Goal: Navigation & Orientation: Find specific page/section

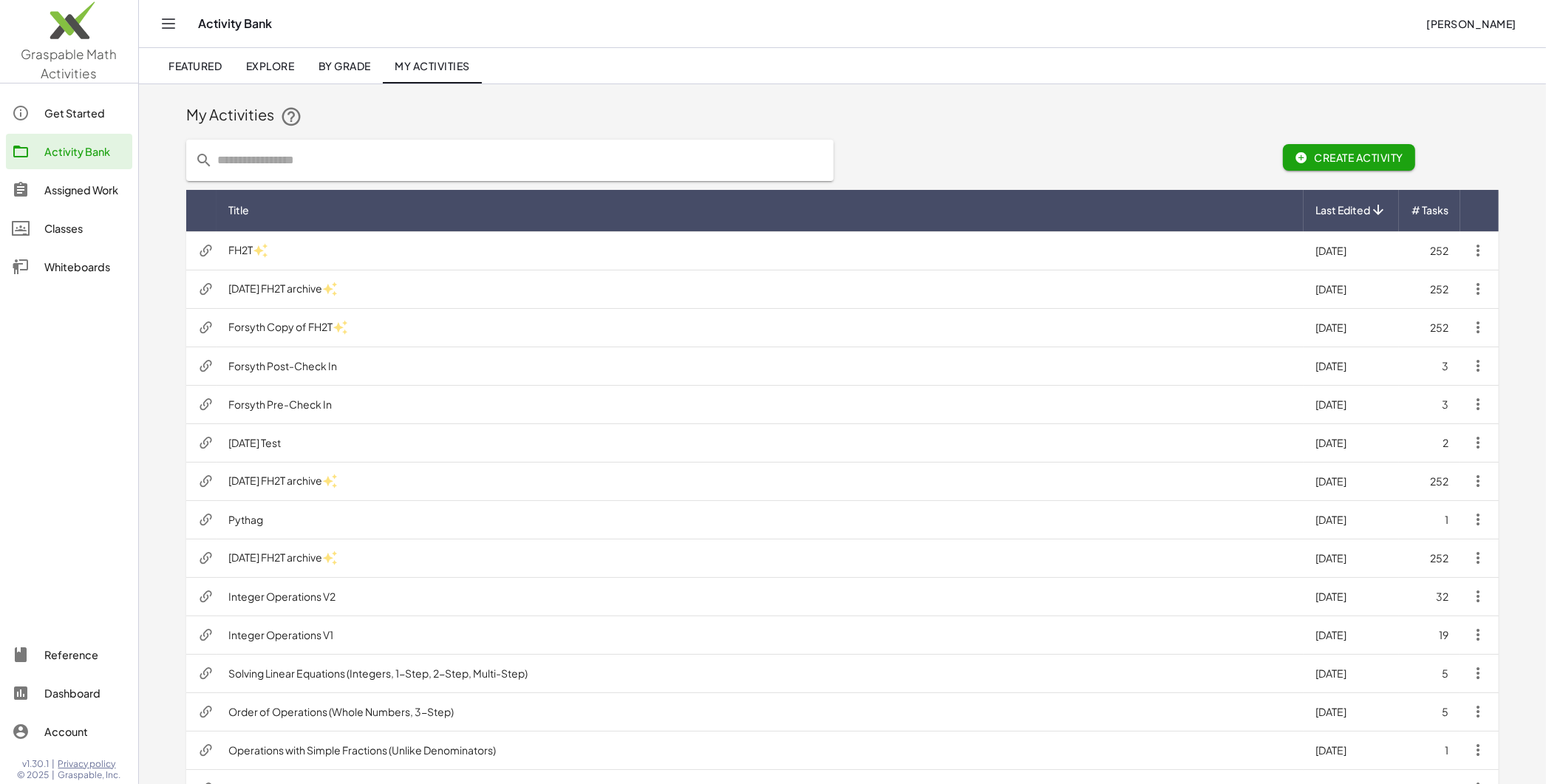
click at [85, 191] on div "Assigned Work" at bounding box center [86, 190] width 82 height 18
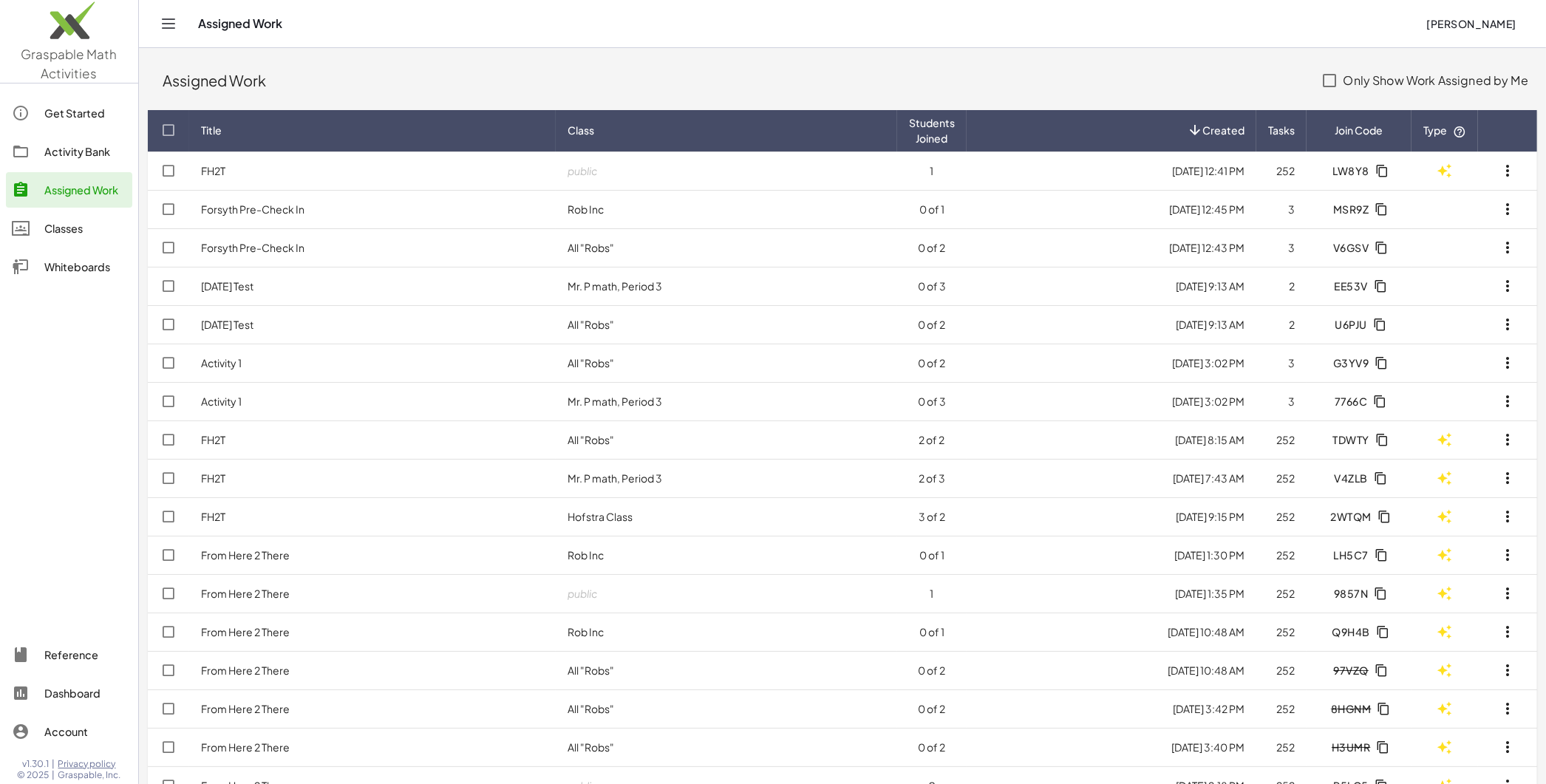
click at [75, 154] on div "Activity Bank" at bounding box center [86, 152] width 82 height 18
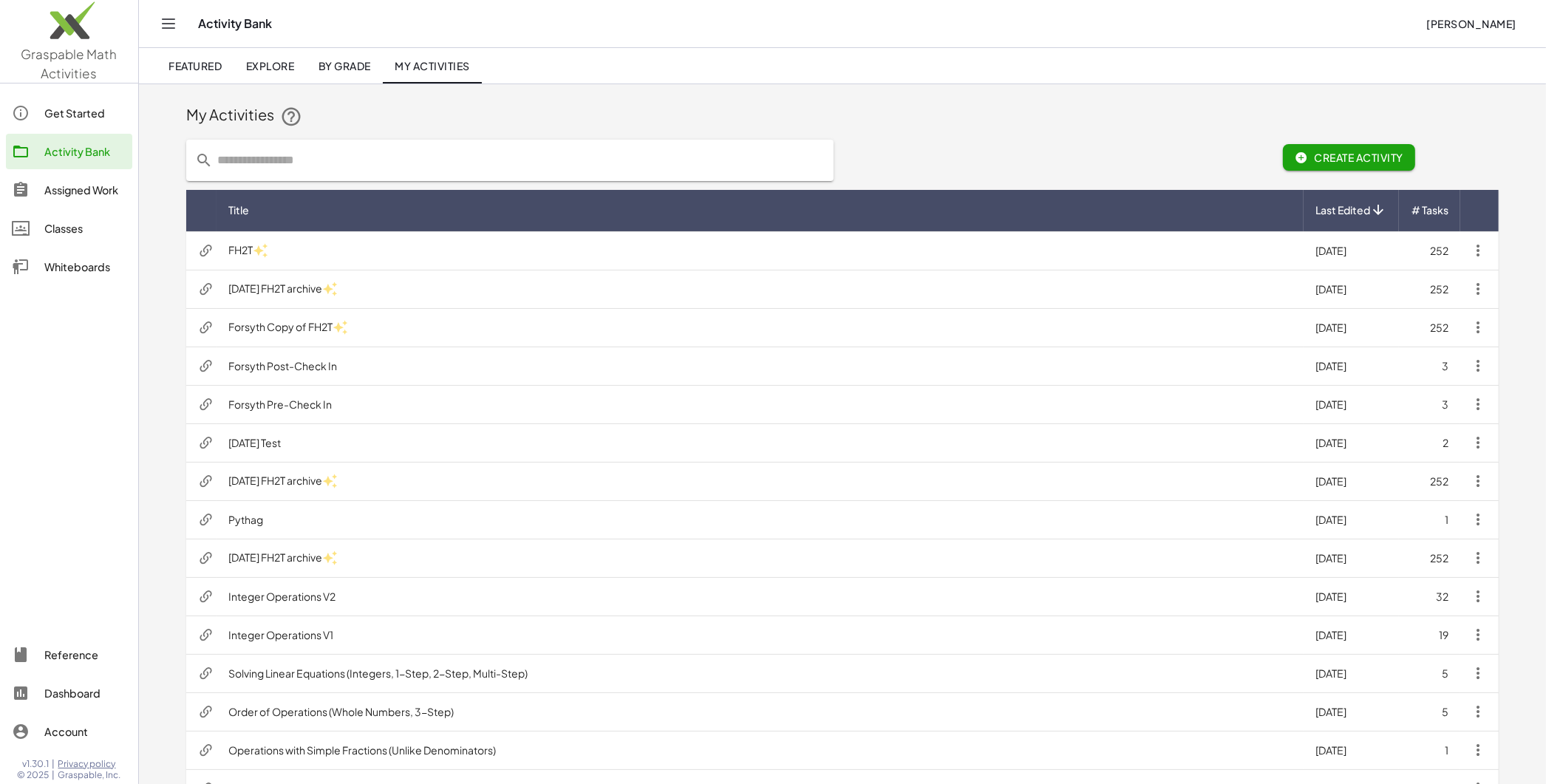
click at [165, 351] on div "My Activities Create Activity Title Last Edited # Tasks FH2T 8/17/2025 252 2025…" at bounding box center [842, 665] width 1407 height 1163
click at [83, 188] on div "Assigned Work" at bounding box center [86, 190] width 82 height 18
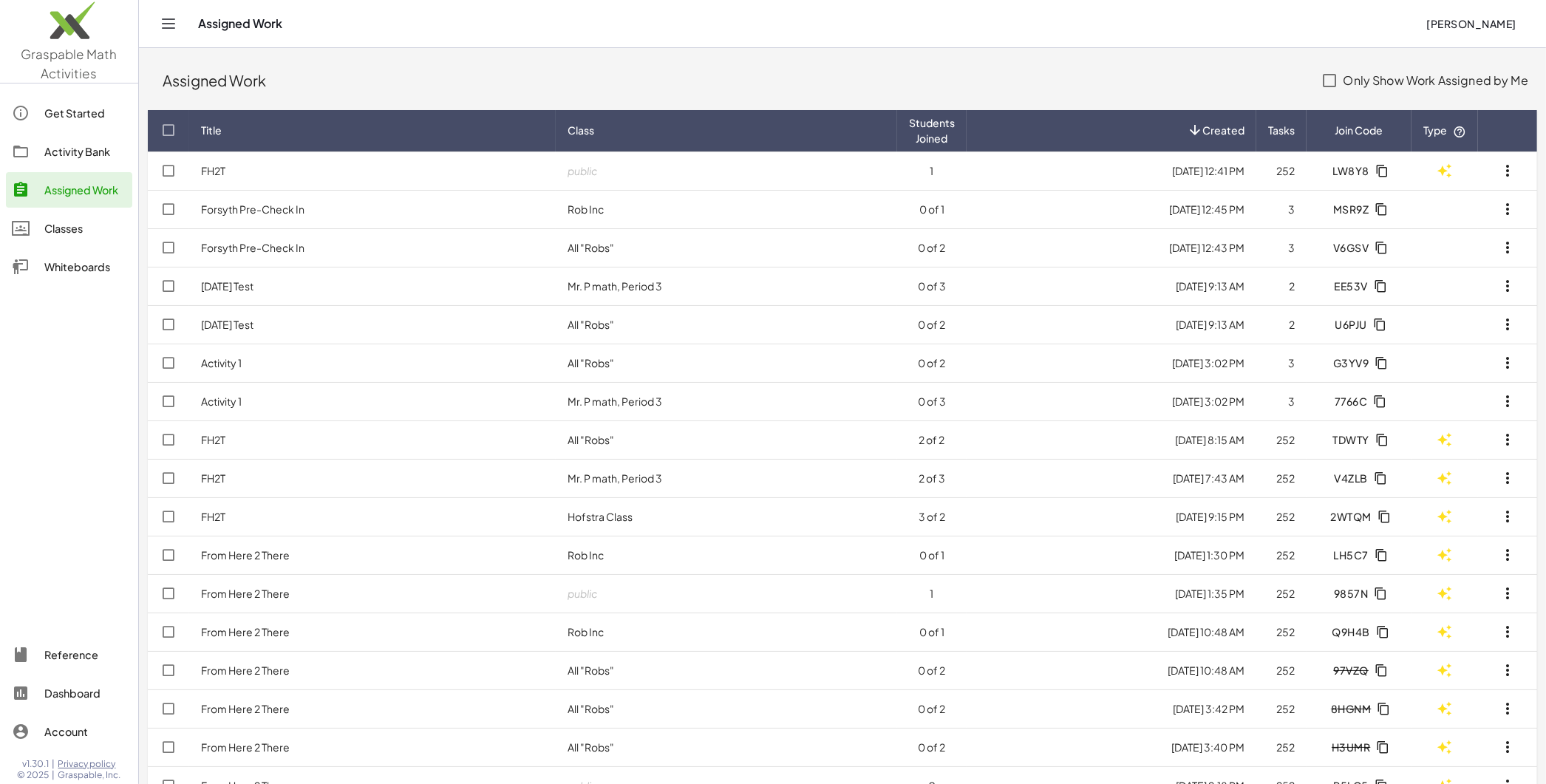
click at [73, 231] on div "Classes" at bounding box center [86, 229] width 82 height 18
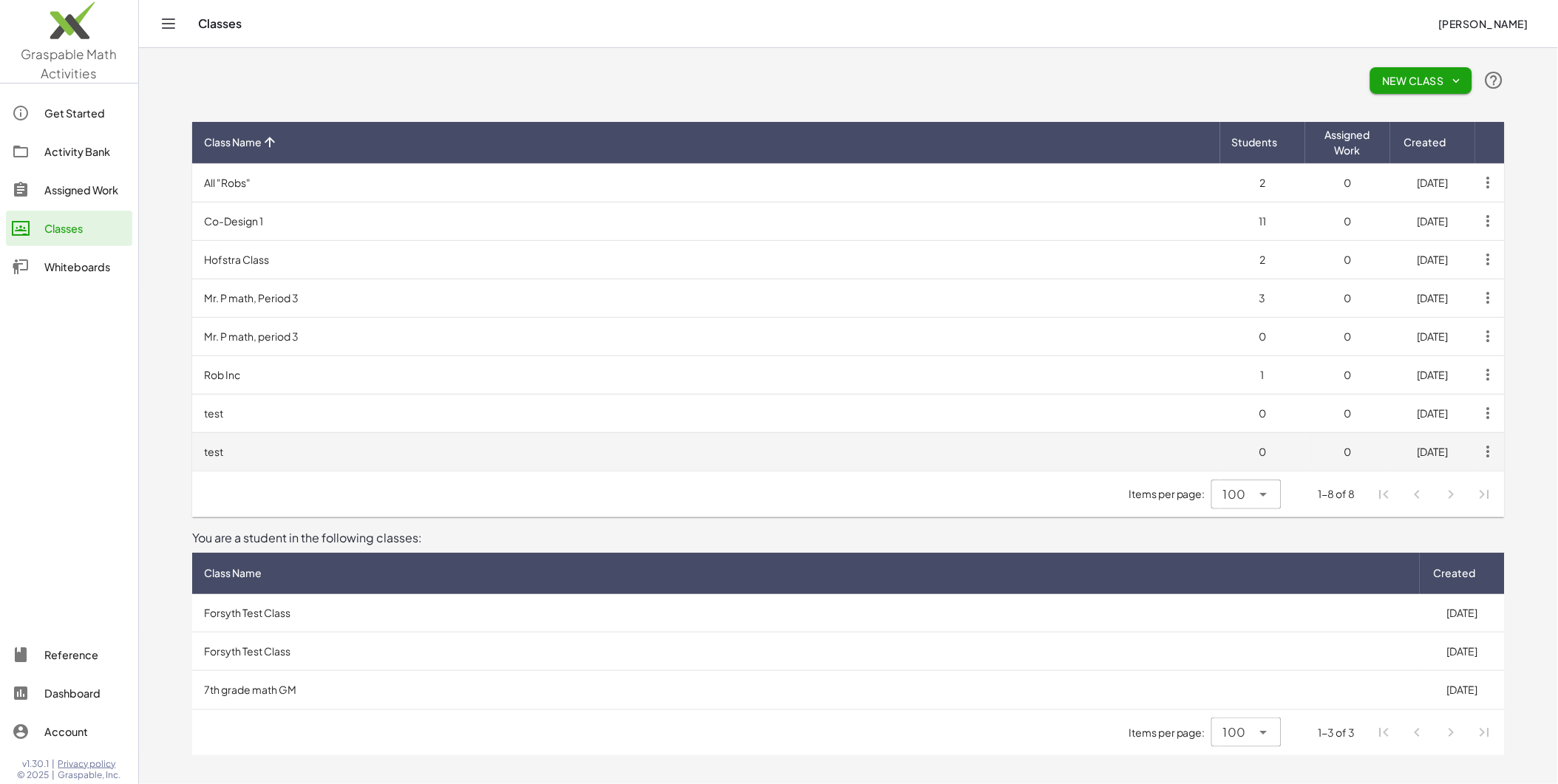
click at [242, 455] on td "test" at bounding box center [706, 451] width 1028 height 38
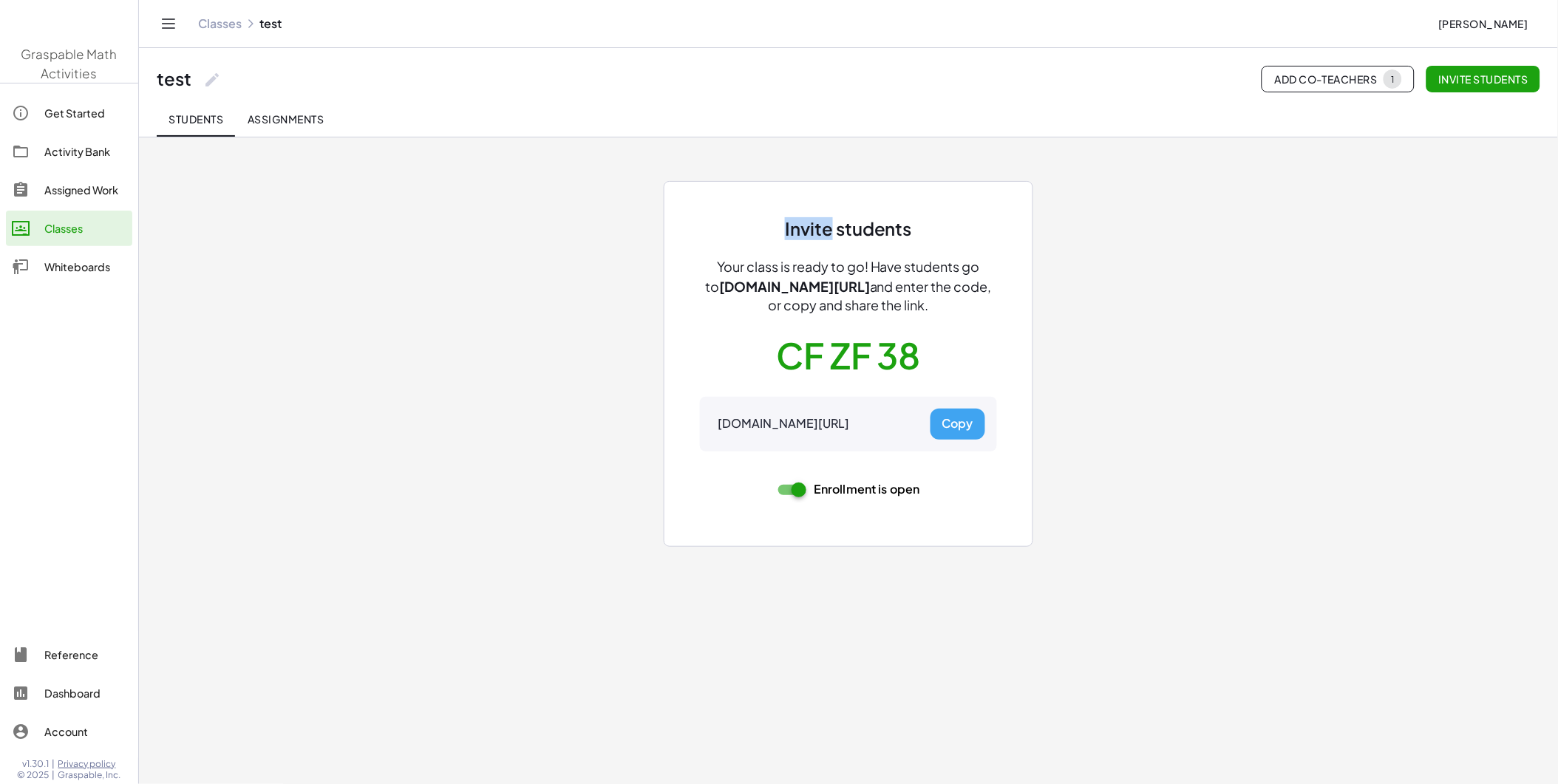
click at [242, 455] on div "Invite students Your class is ready to go! Have students go to gmacts.com/join-…" at bounding box center [848, 346] width 1330 height 419
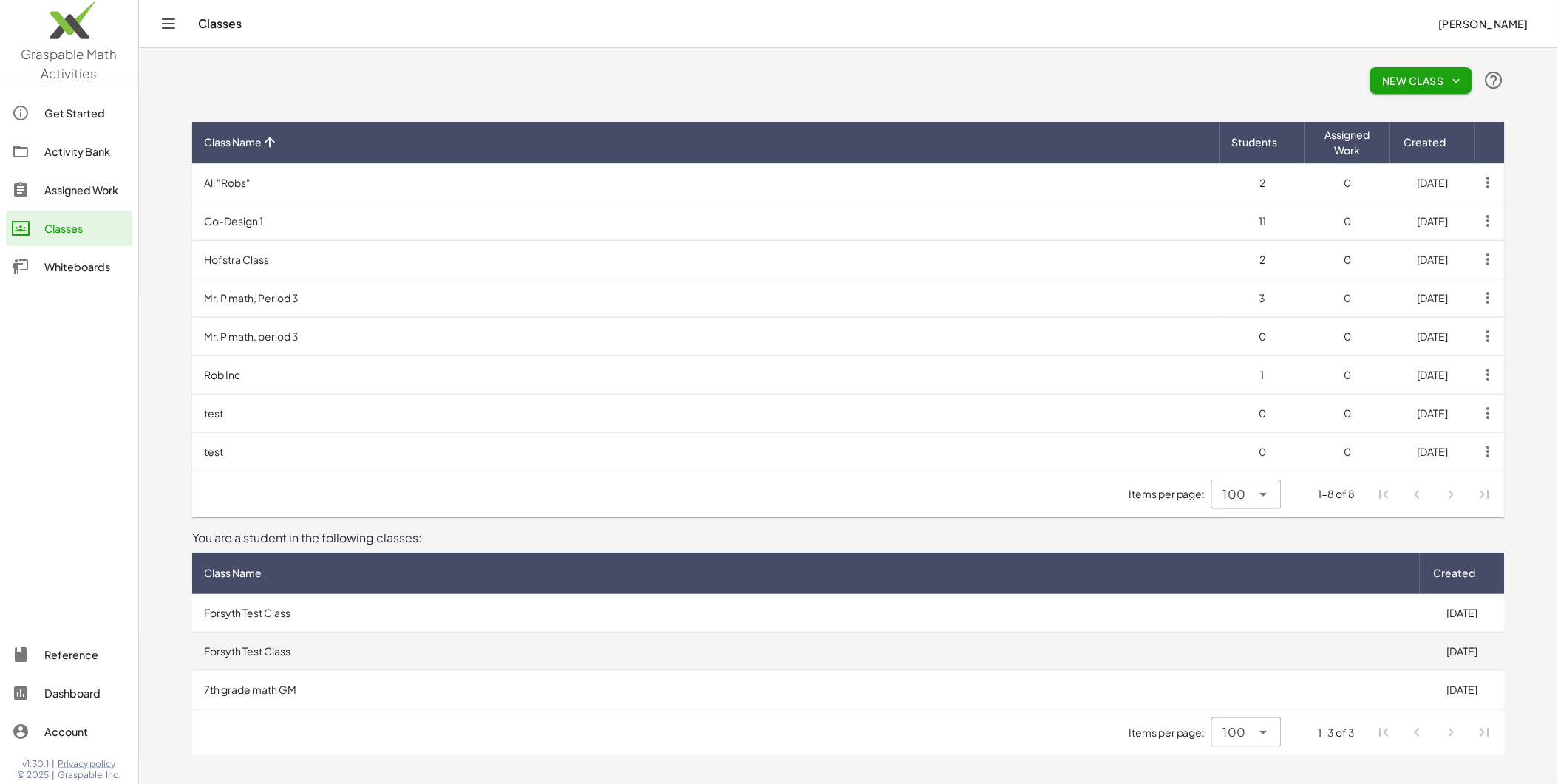
click at [332, 653] on td "Forsyth Test Class" at bounding box center [806, 651] width 1227 height 38
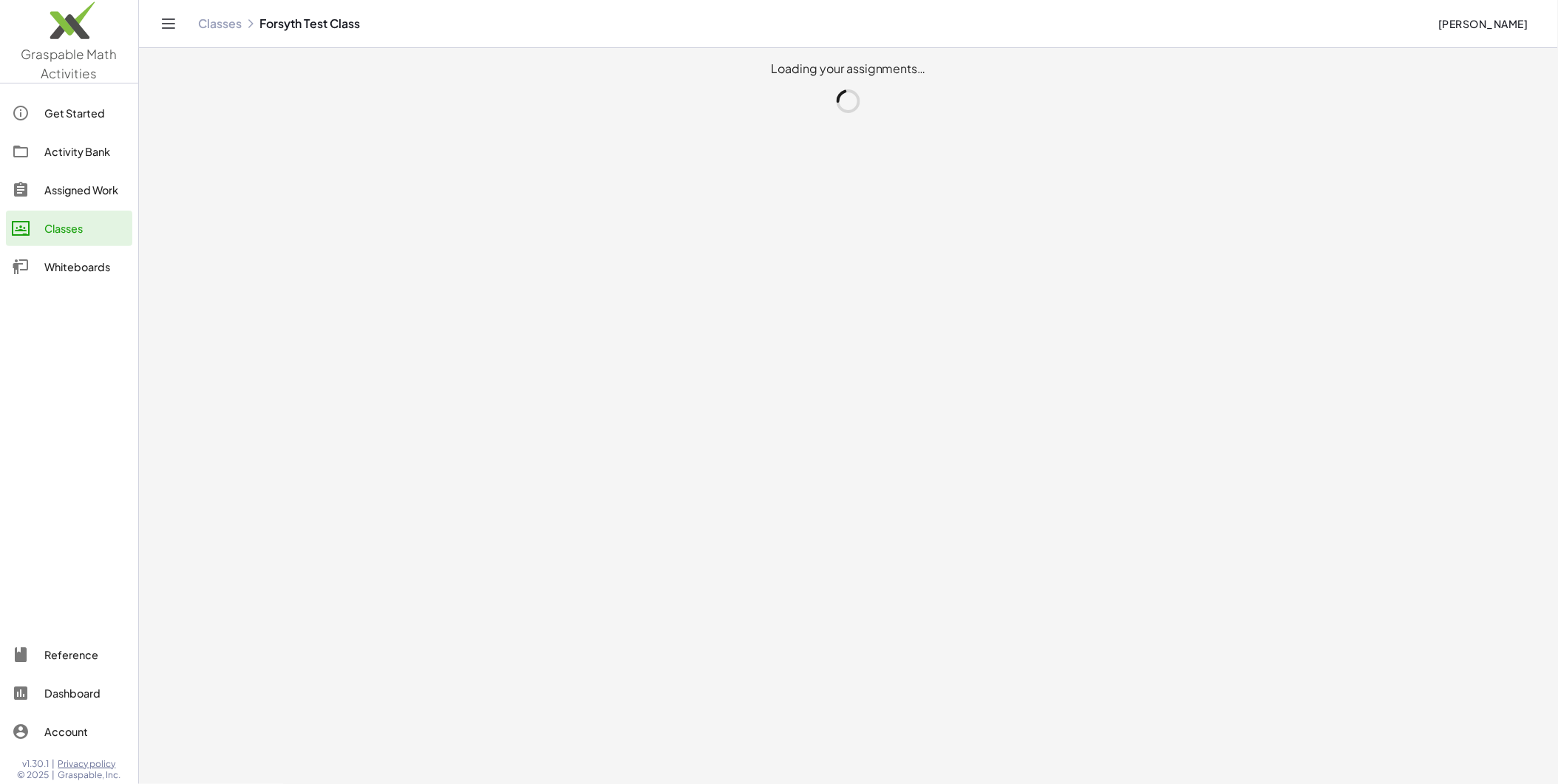
click at [332, 653] on main "Loading your assignments…" at bounding box center [849, 392] width 1420 height 784
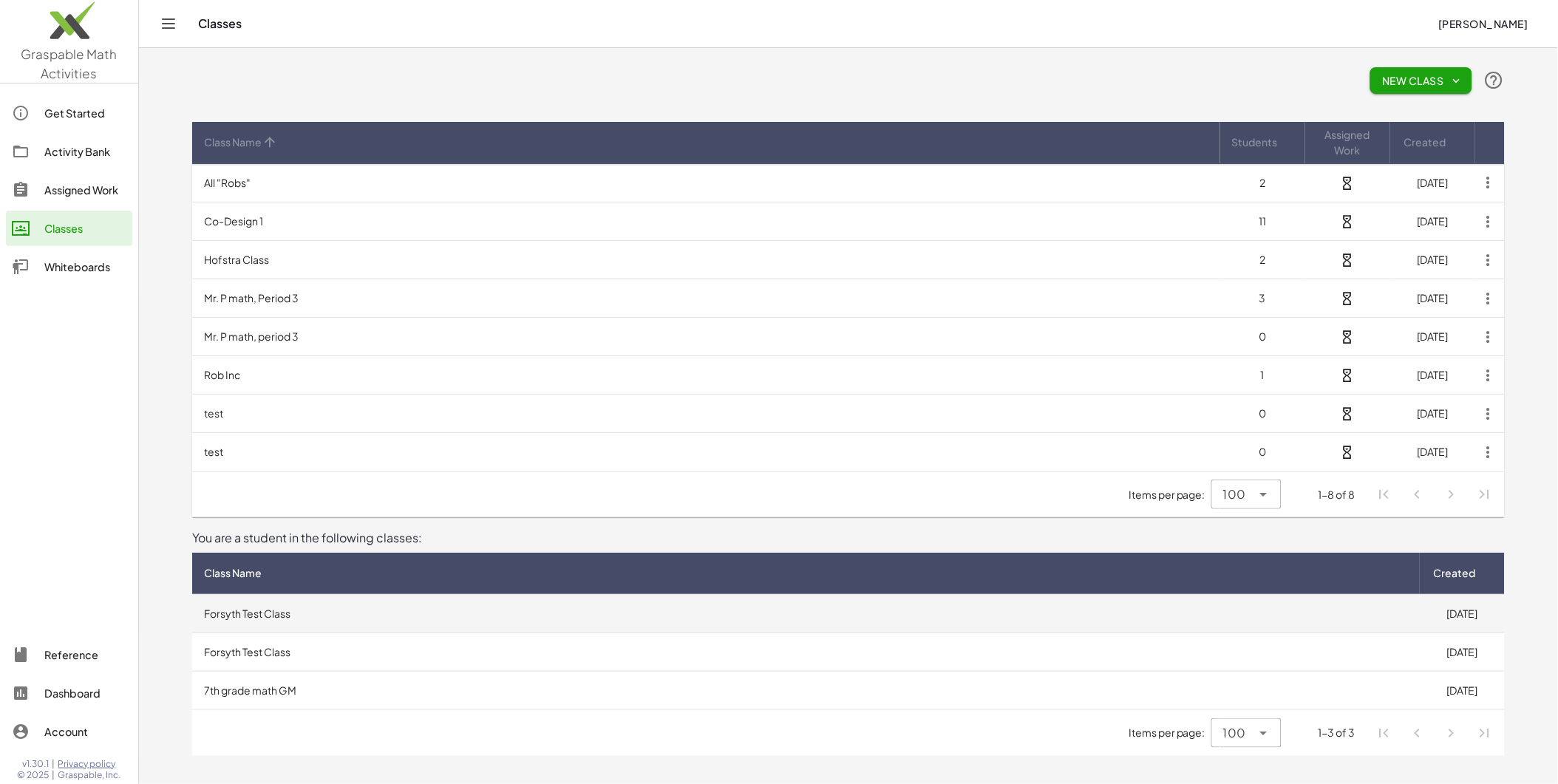
click at [324, 615] on td "Forsyth Test Class" at bounding box center [806, 613] width 1227 height 38
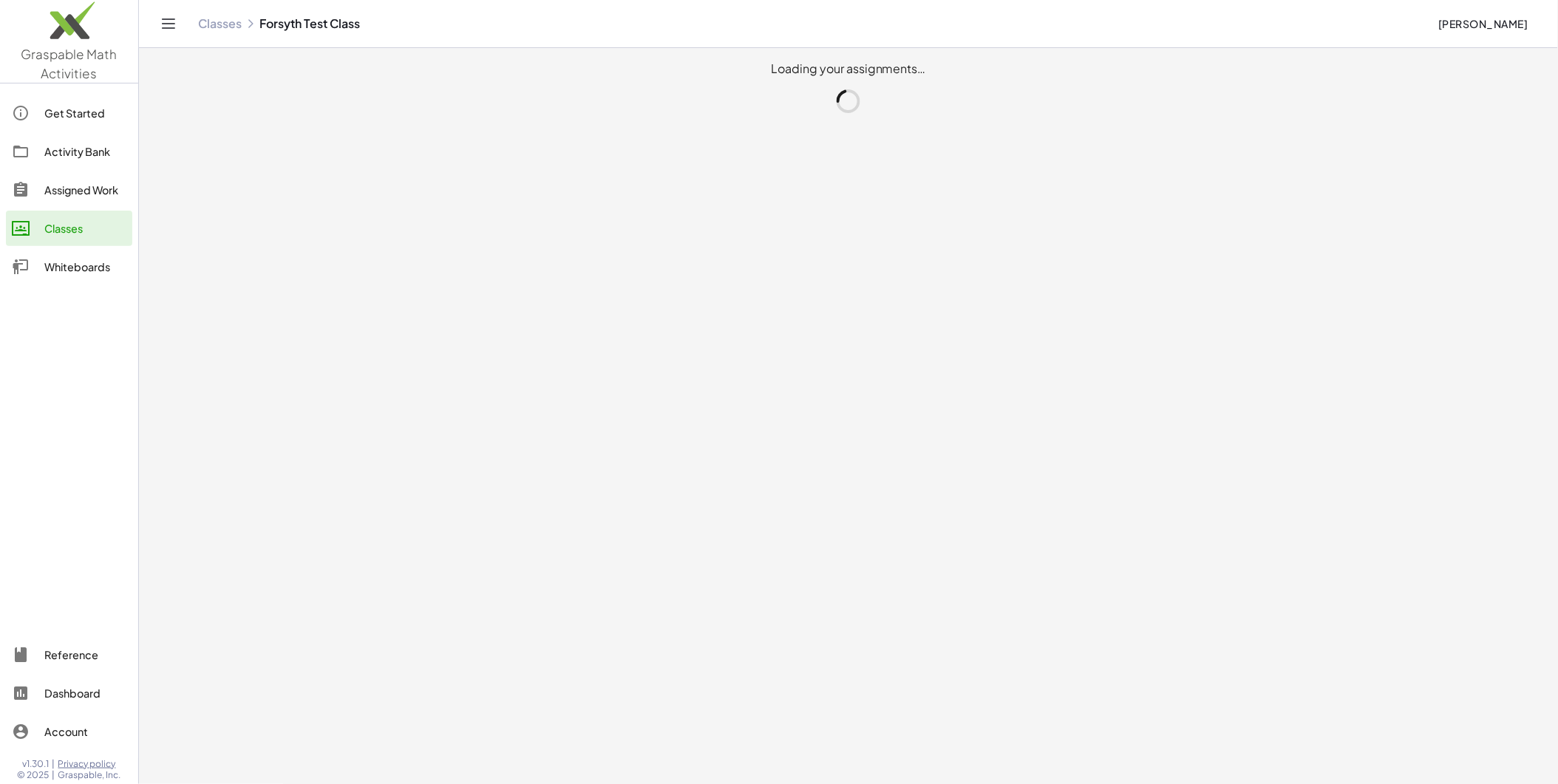
click at [324, 615] on main "Loading your assignments…" at bounding box center [849, 392] width 1420 height 784
